Goal: Find specific page/section: Find specific page/section

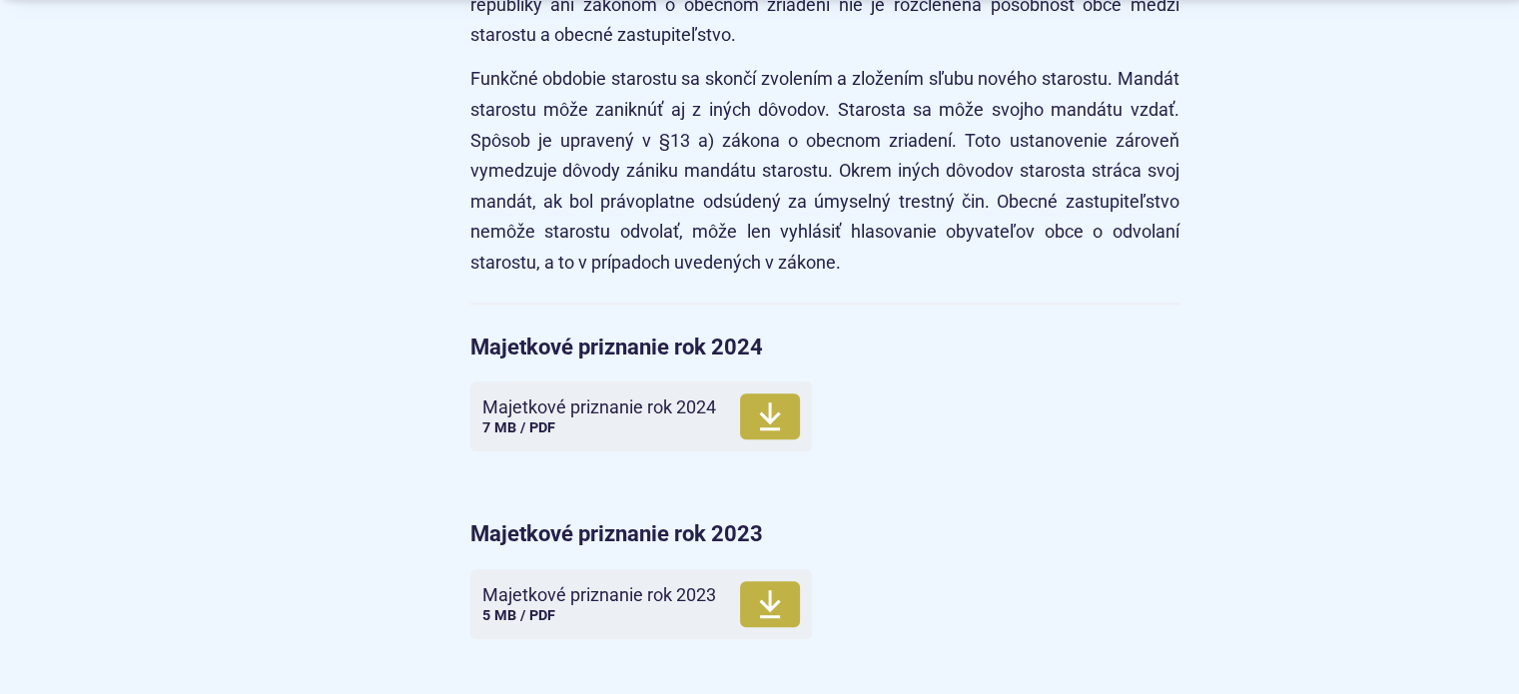
scroll to position [2197, 0]
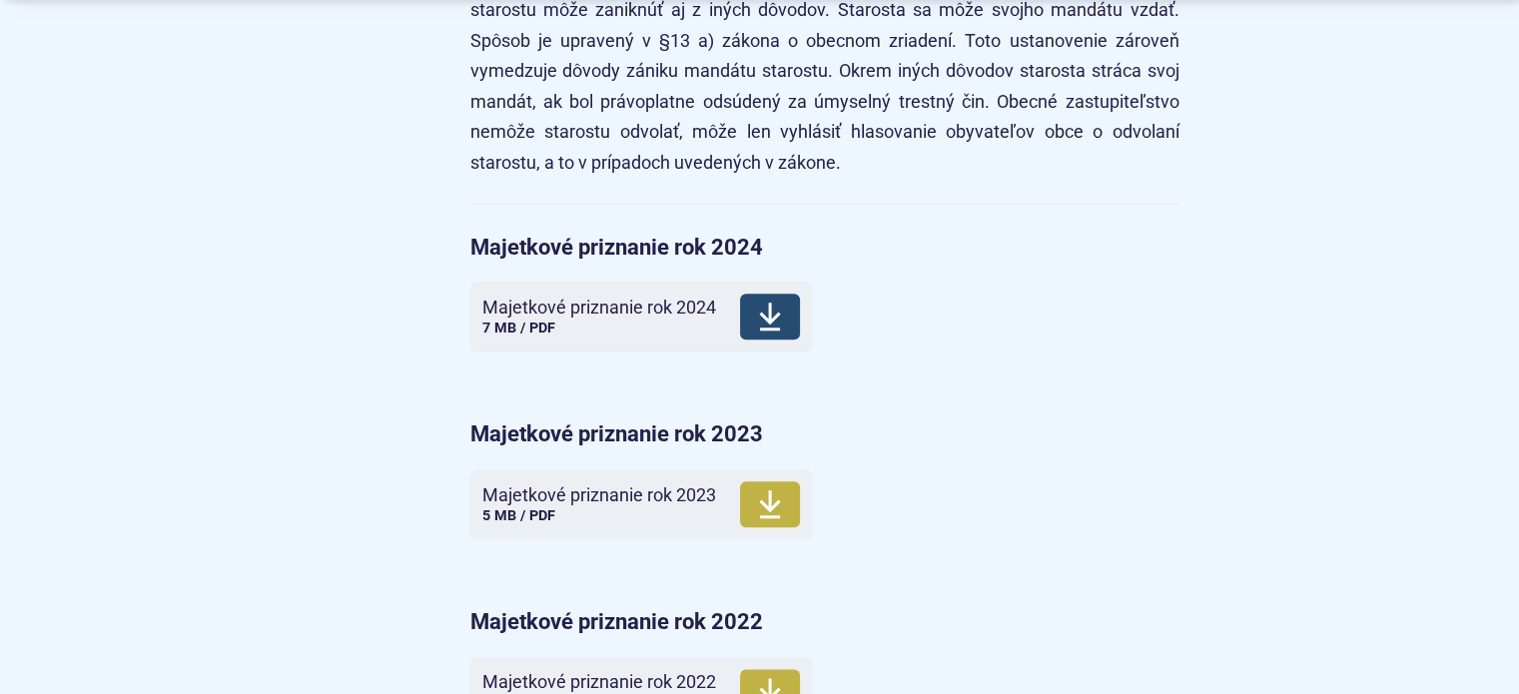
click at [766, 314] on icon at bounding box center [770, 317] width 24 height 32
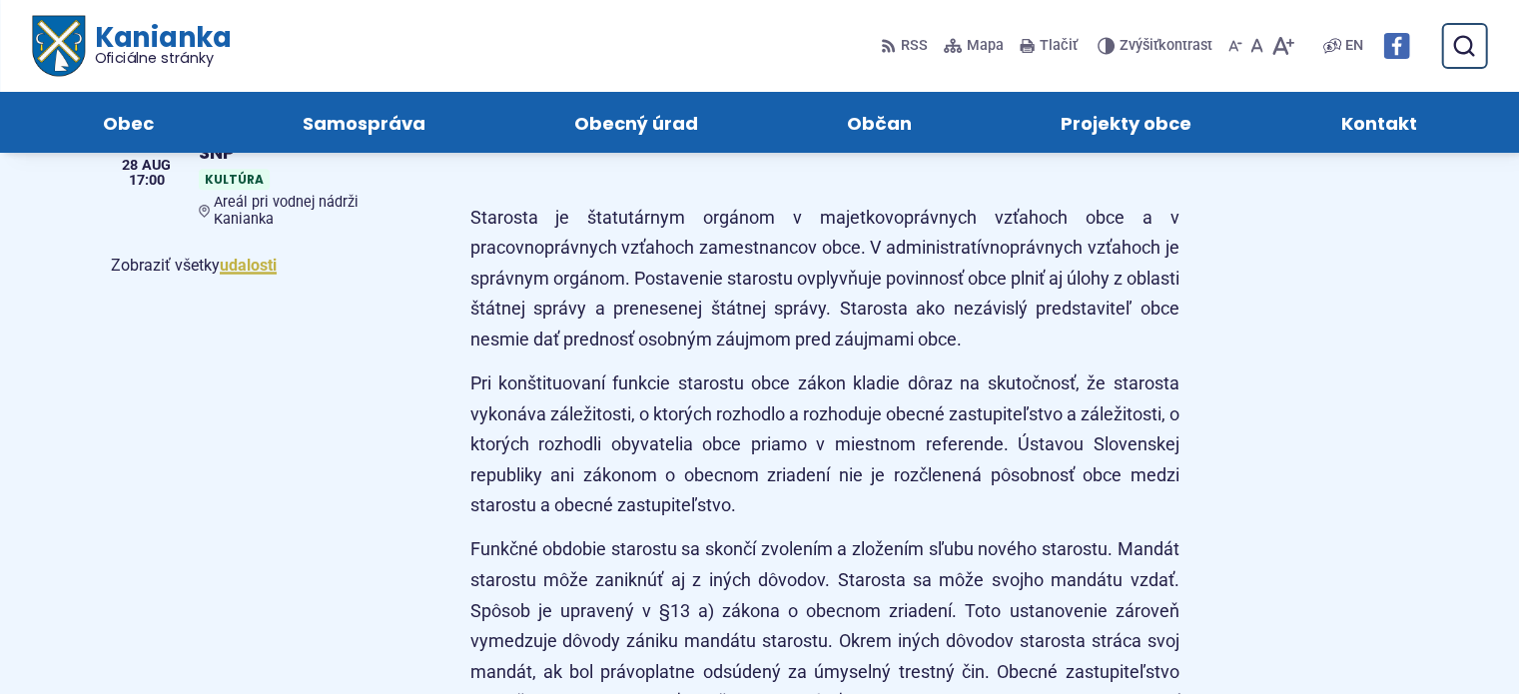
scroll to position [1598, 0]
